Goal: Find specific page/section: Find specific page/section

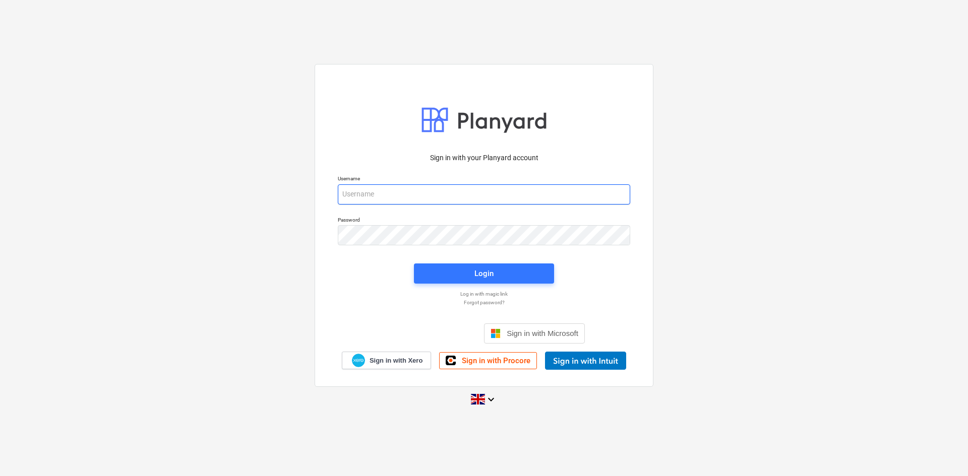
click at [409, 200] on input "email" at bounding box center [484, 194] width 292 height 20
type input "[PERSON_NAME][EMAIL_ADDRESS][PERSON_NAME][DOMAIN_NAME]"
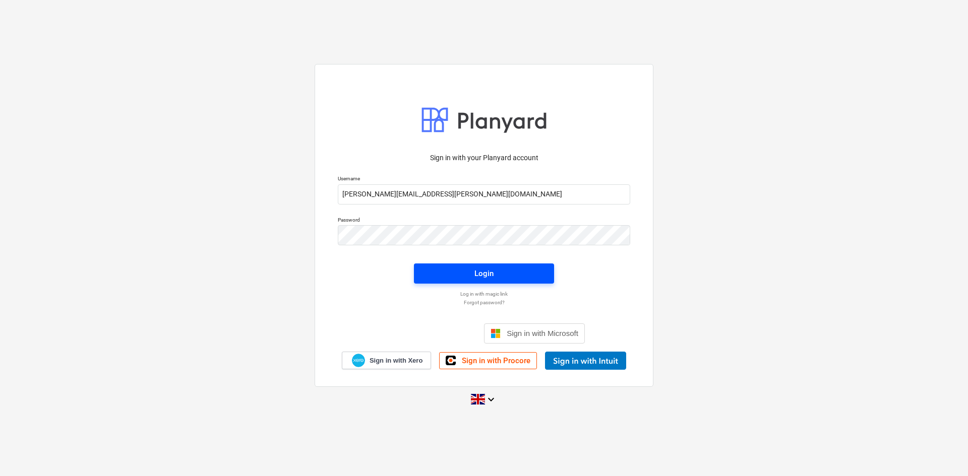
click at [492, 269] on div "Login" at bounding box center [483, 273] width 19 height 13
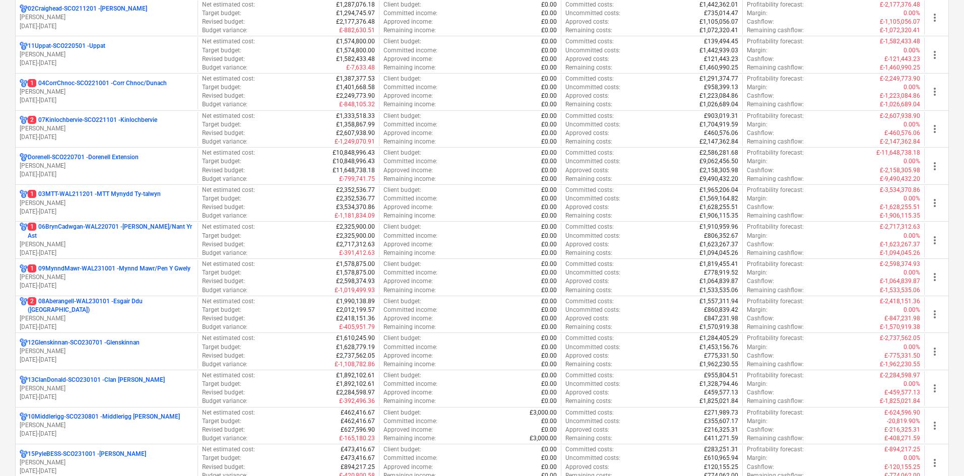
scroll to position [50, 0]
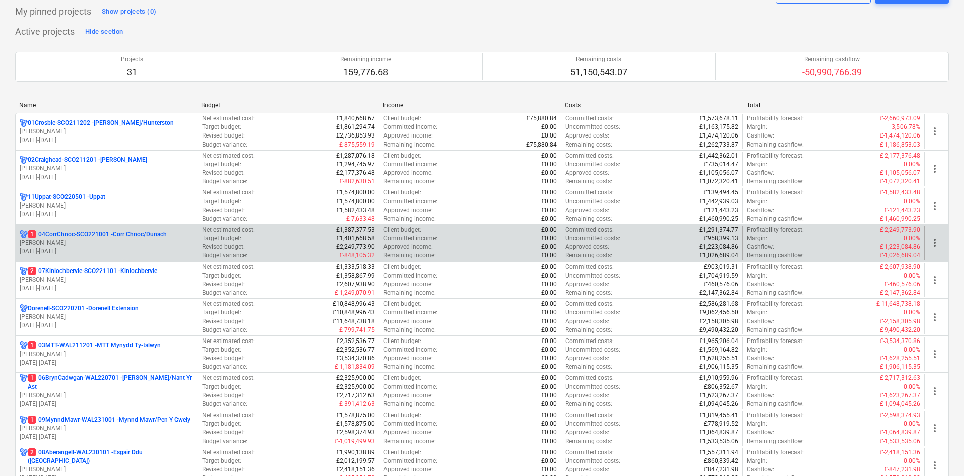
click at [116, 237] on p "1 04CorrChnoc-SCO221001 - Corr Chnoc/Dunach" at bounding box center [97, 234] width 139 height 9
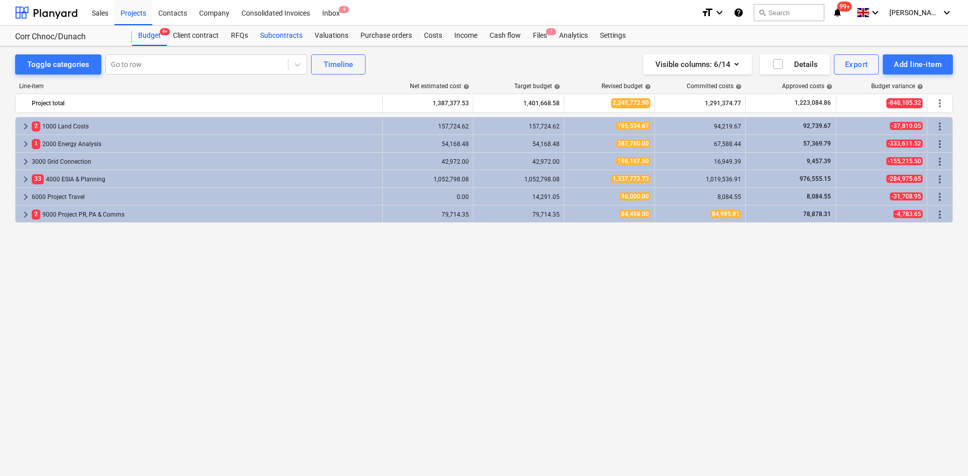
click at [275, 37] on div "Subcontracts" at bounding box center [281, 36] width 54 height 20
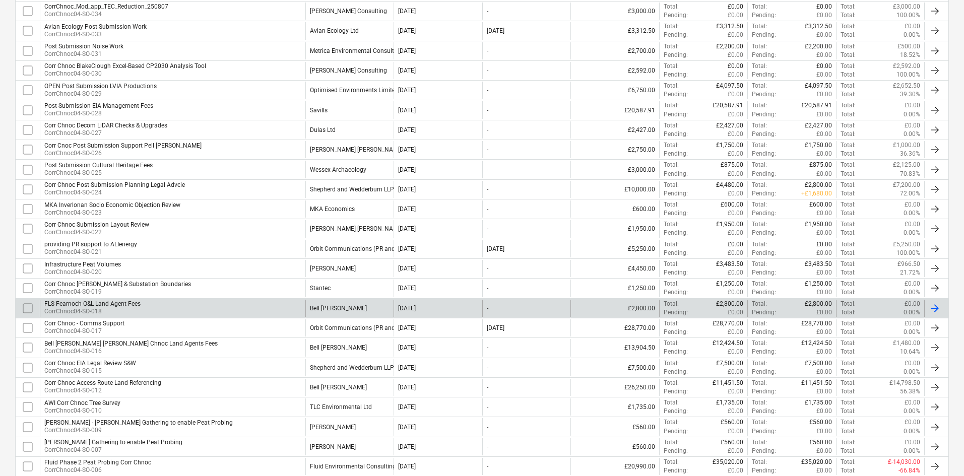
scroll to position [403, 0]
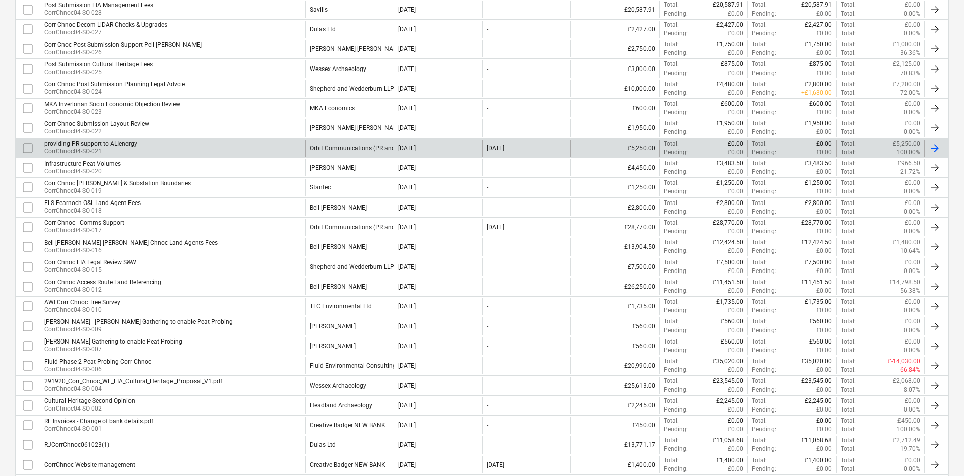
click at [117, 151] on p "CorrChnoc04-SO-021" at bounding box center [90, 151] width 93 height 9
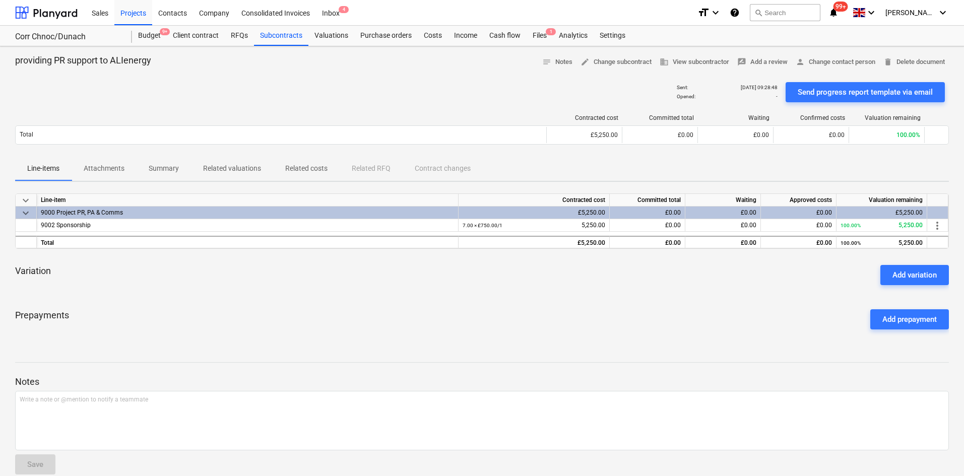
click at [110, 165] on p "Attachments" at bounding box center [104, 168] width 41 height 11
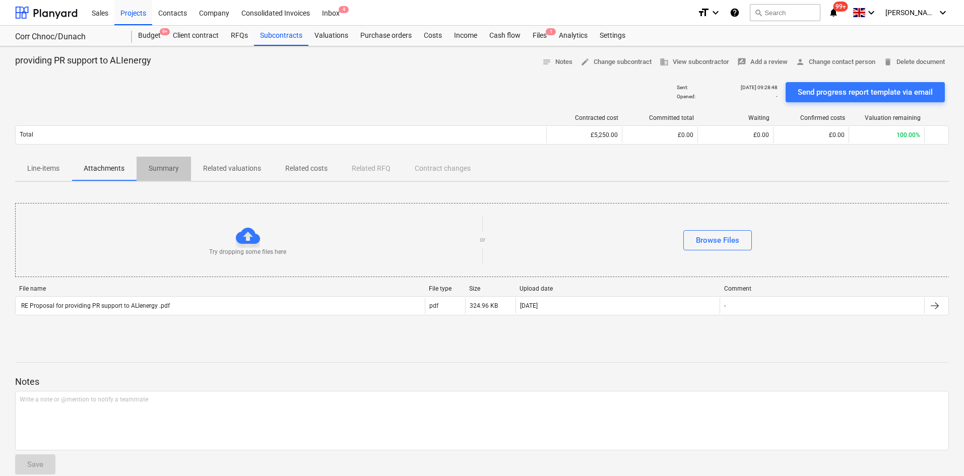
click at [149, 162] on span "Summary" at bounding box center [164, 168] width 54 height 17
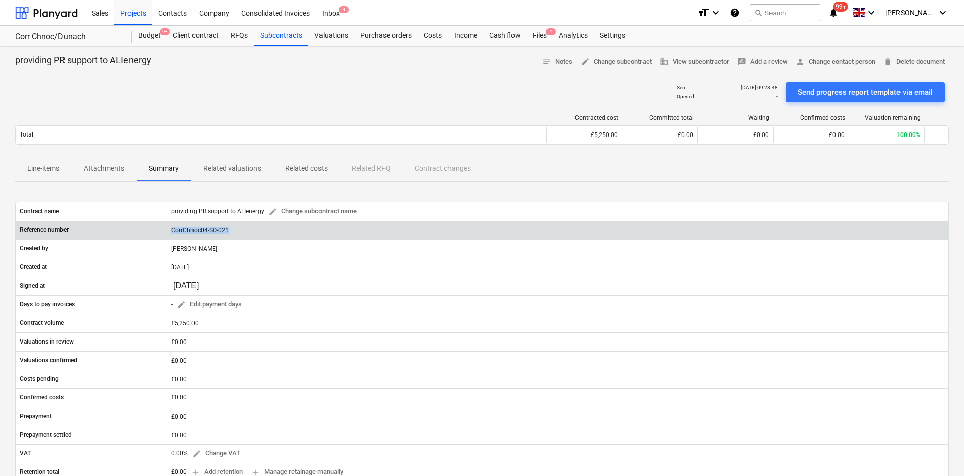
drag, startPoint x: 238, startPoint y: 228, endPoint x: 169, endPoint y: 225, distance: 69.1
click at [169, 225] on div "CorrChnoc04-SO-021" at bounding box center [558, 230] width 782 height 16
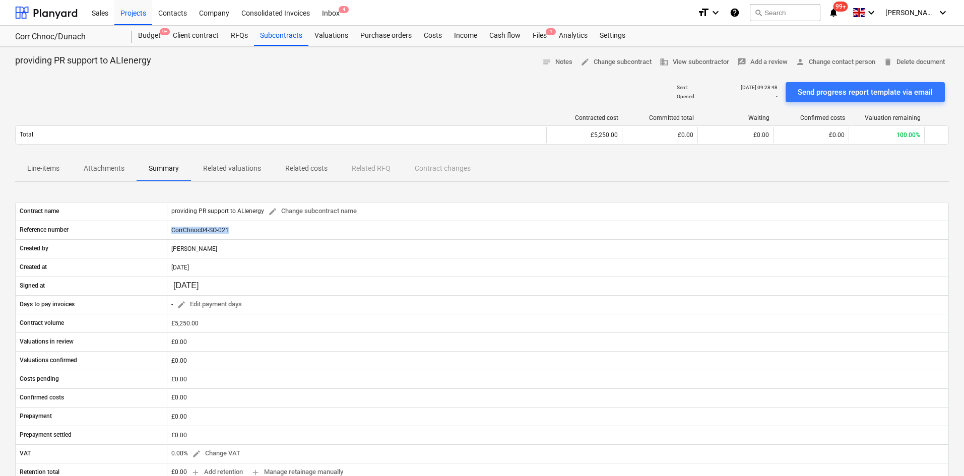
copy div "CorrChnoc04-SO-021"
